Goal: Task Accomplishment & Management: Manage account settings

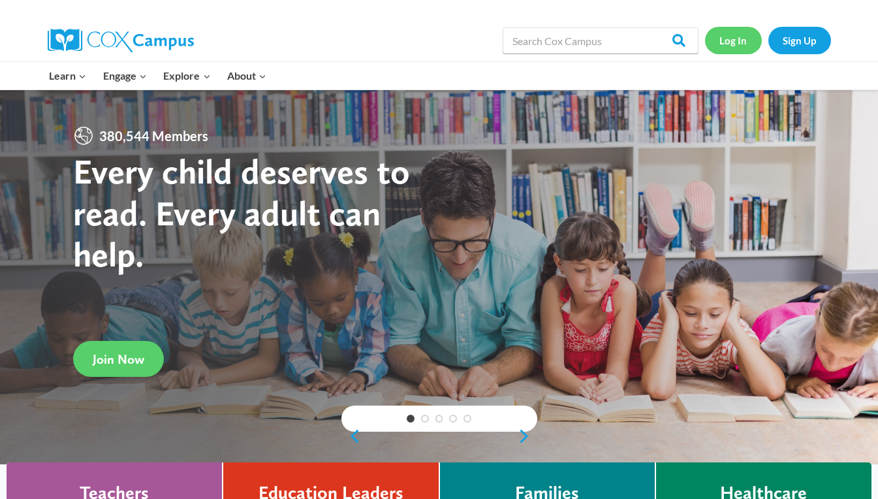
click at [730, 42] on link "Log In" at bounding box center [733, 40] width 57 height 27
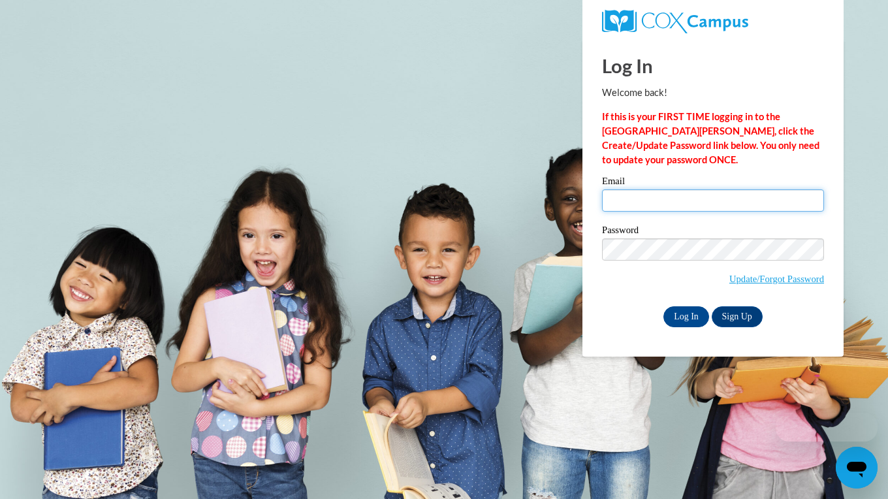
click at [684, 202] on input "Email" at bounding box center [713, 200] width 222 height 22
type input "[EMAIL_ADDRESS][DOMAIN_NAME]"
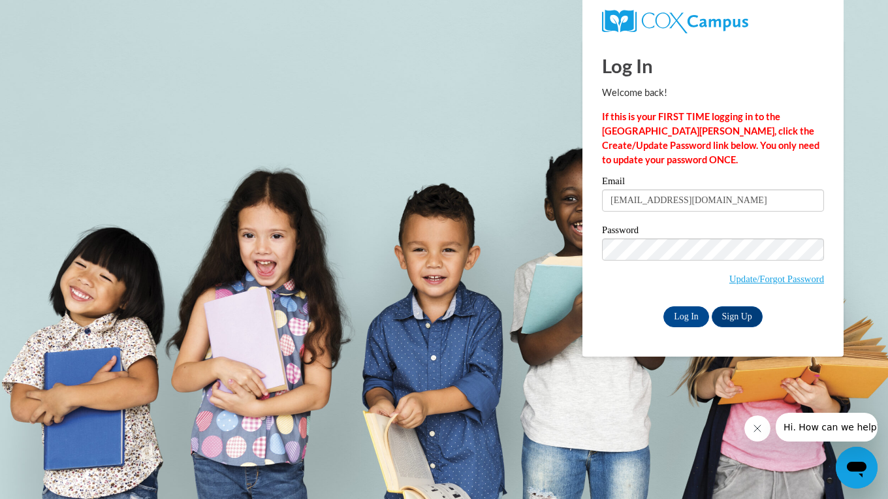
click at [527, 224] on body "Log In Welcome back! If this is your FIRST TIME logging in to the [GEOGRAPHIC_D…" at bounding box center [444, 249] width 888 height 499
click at [689, 311] on input "Log In" at bounding box center [686, 316] width 46 height 21
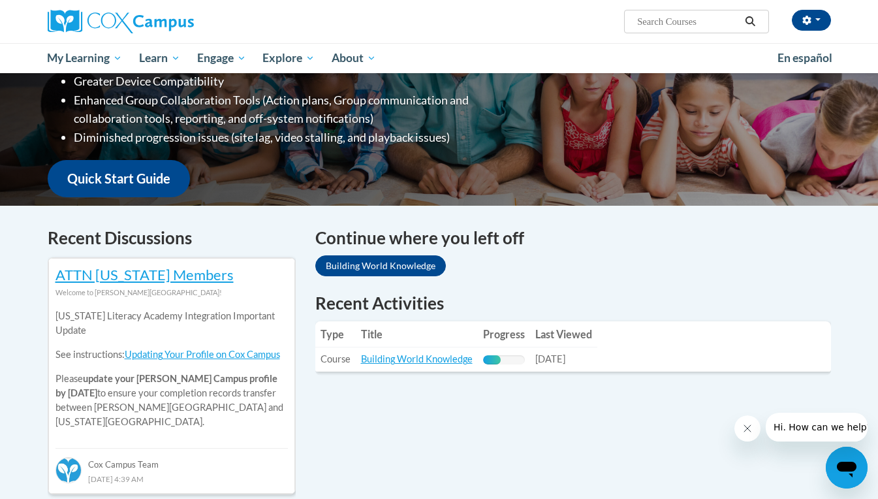
scroll to position [261, 0]
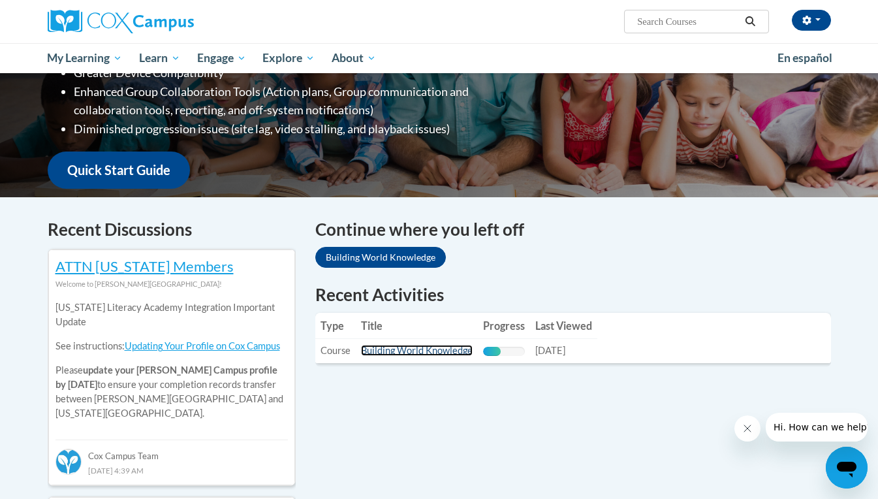
click at [443, 345] on link "Building World Knowledge" at bounding box center [417, 350] width 112 height 11
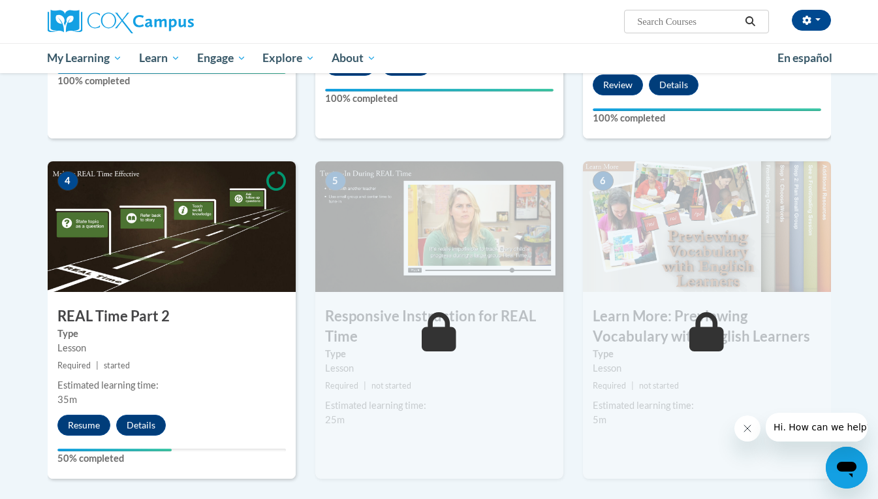
scroll to position [601, 0]
